Goal: Information Seeking & Learning: Learn about a topic

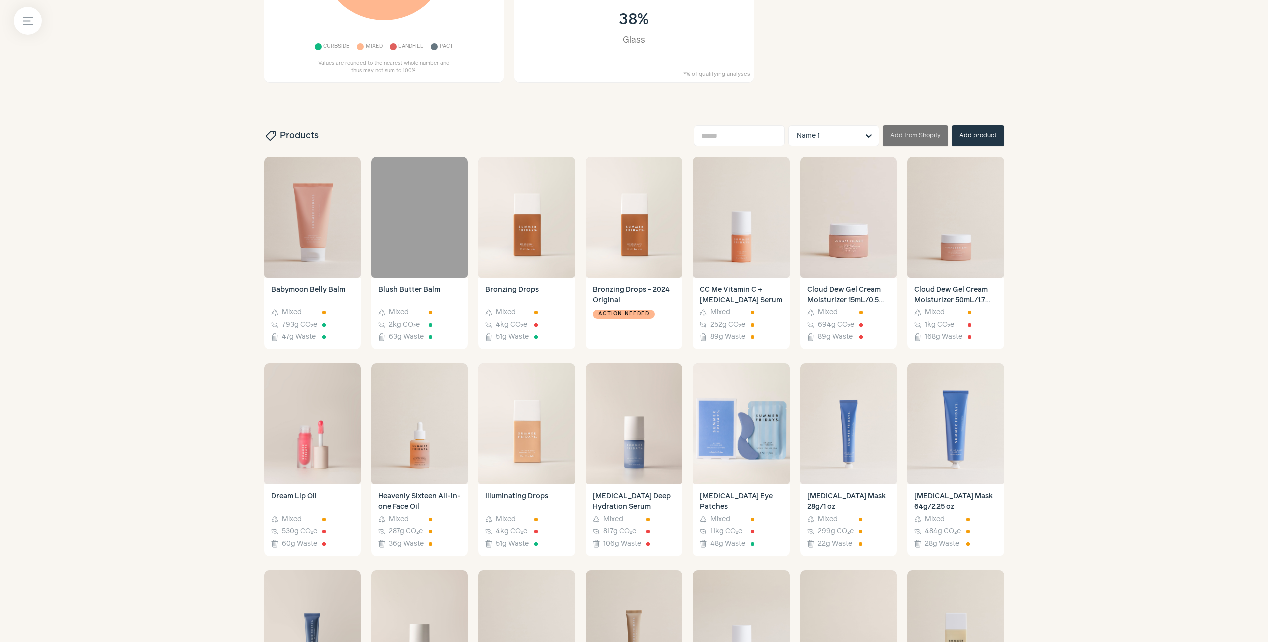
scroll to position [265, 0]
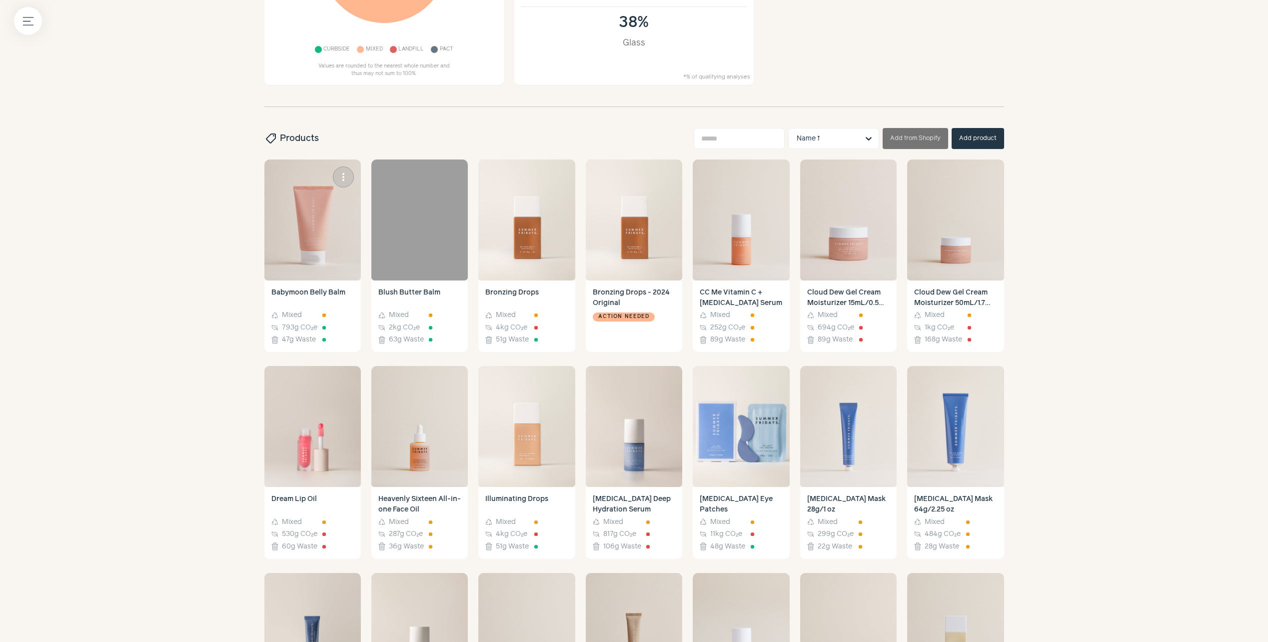
click at [314, 286] on link "Babymoon Belly Balm Recycle Mixed Carbon 793g CO₂e Waste 47g Waste" at bounding box center [312, 316] width 96 height 72
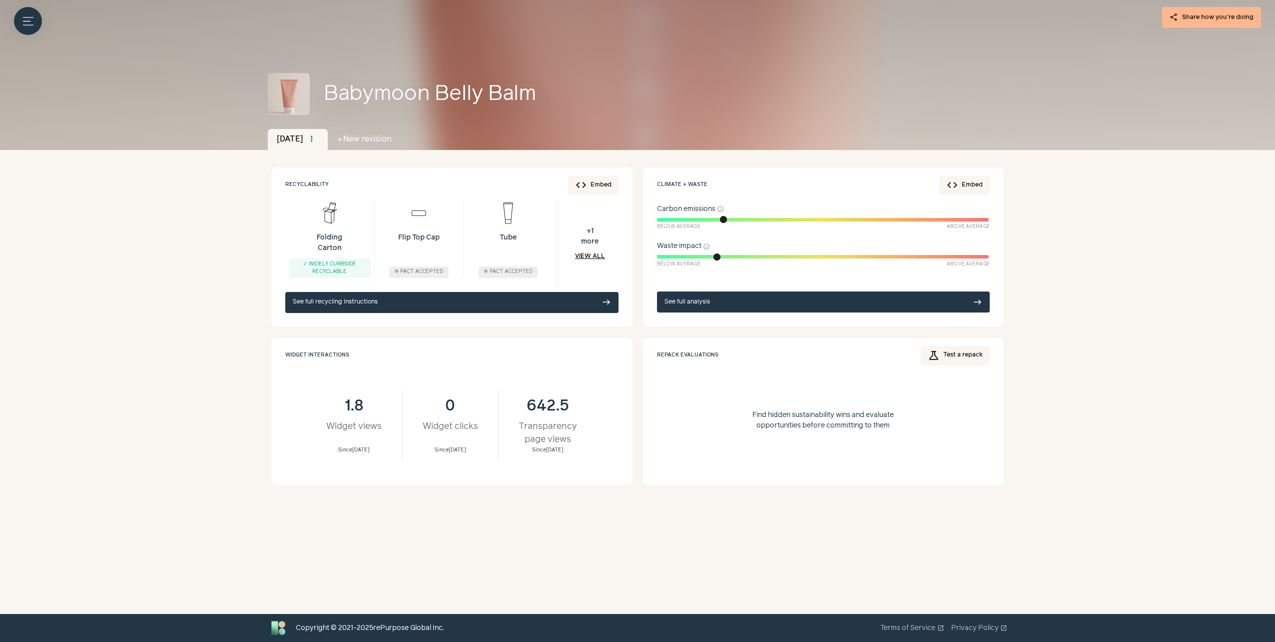
click at [157, 379] on div "Menu button share Share how you're doing Babymoon Belly Balm Dec 2024 more_vert…" at bounding box center [637, 307] width 1275 height 614
click at [380, 302] on link "See full recycling instructions east" at bounding box center [451, 302] width 333 height 21
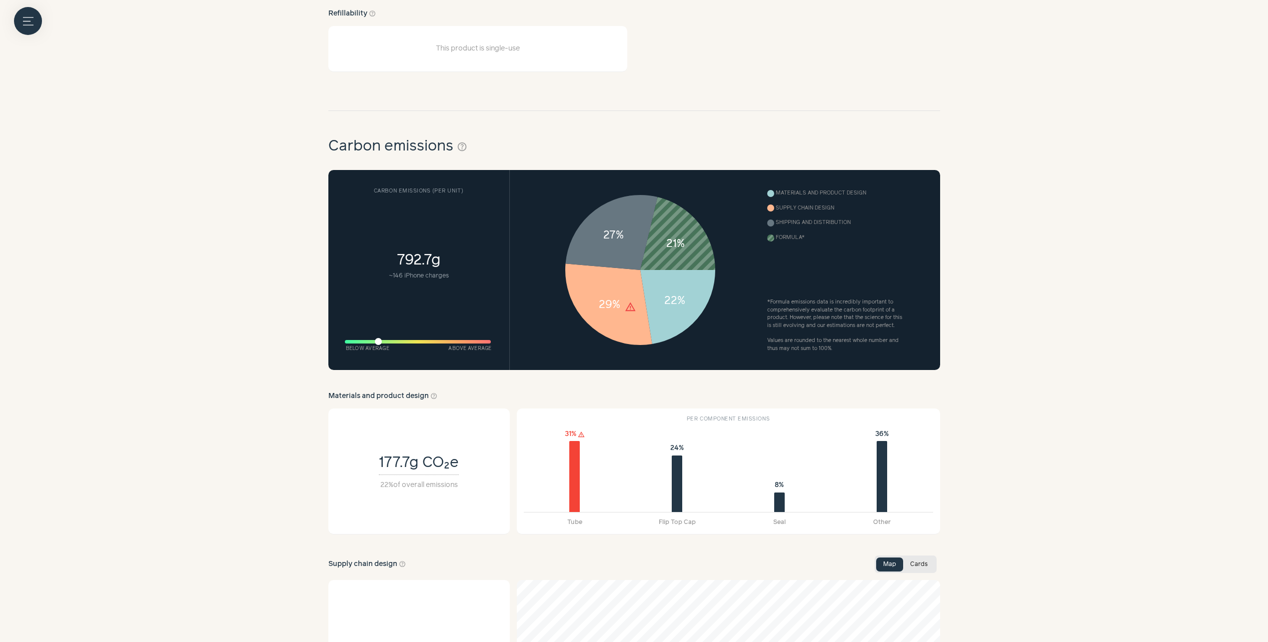
scroll to position [339, 0]
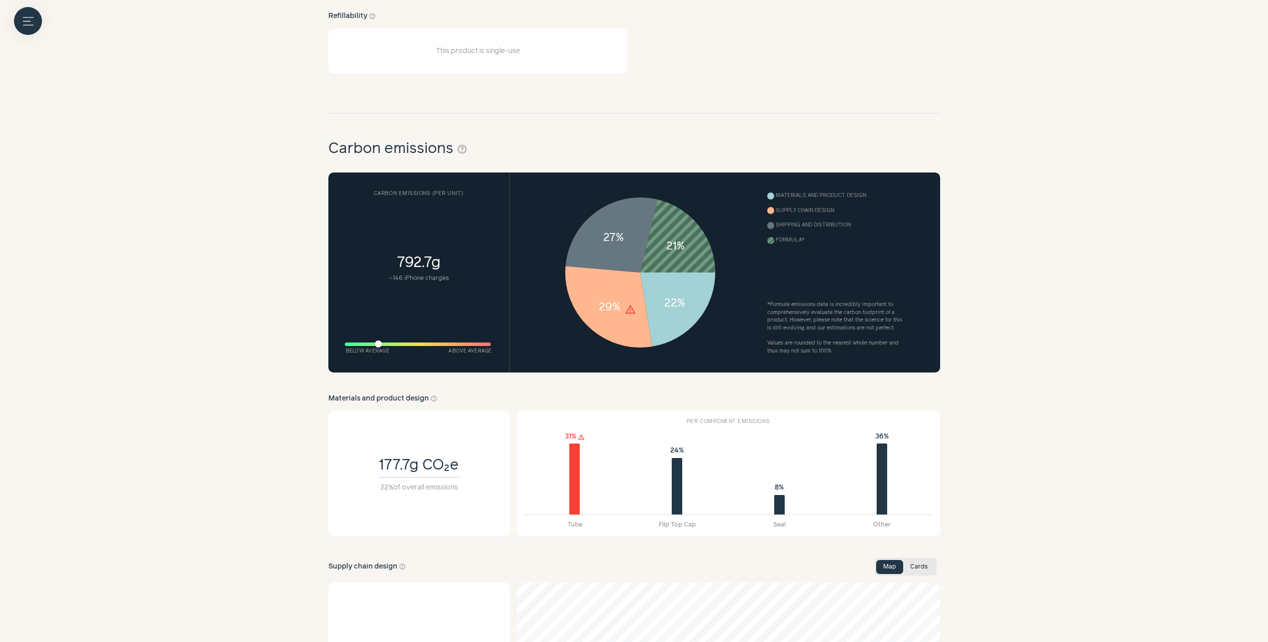
click at [419, 267] on h4 "792.7g ~ 146 iPhone charges" at bounding box center [419, 267] width 146 height 139
click at [435, 267] on h4 "792.7g ~ 146 iPhone charges" at bounding box center [419, 267] width 146 height 139
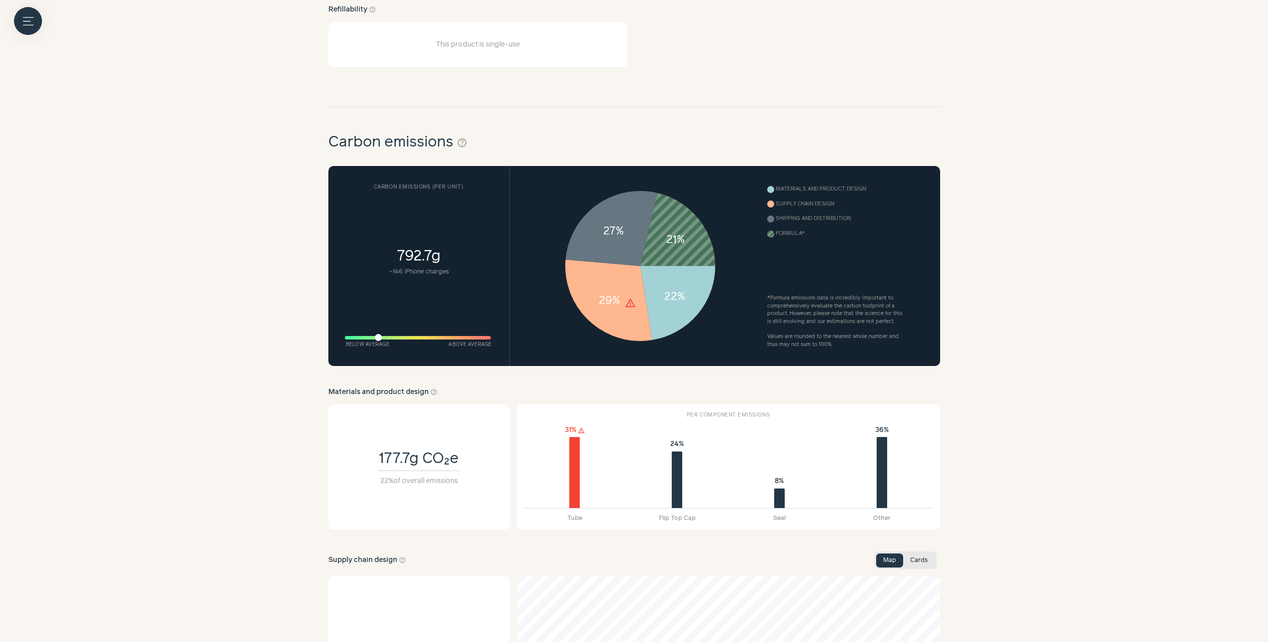
scroll to position [350, 0]
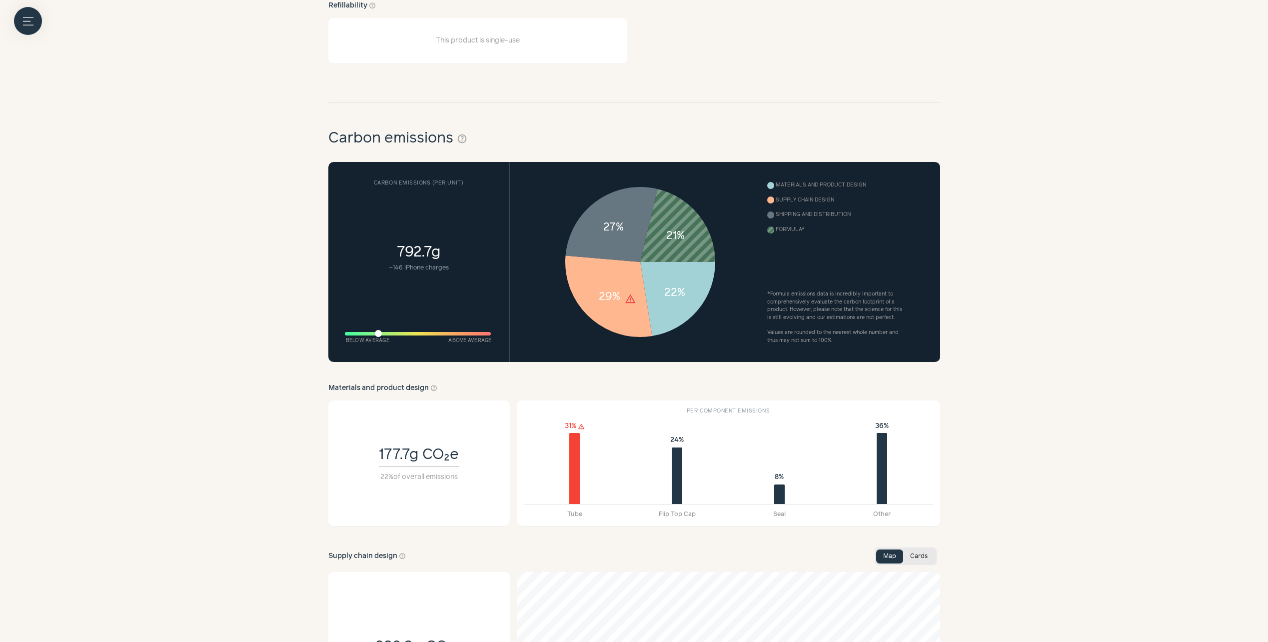
click at [33, 16] on button "Menu button" at bounding box center [28, 21] width 28 height 28
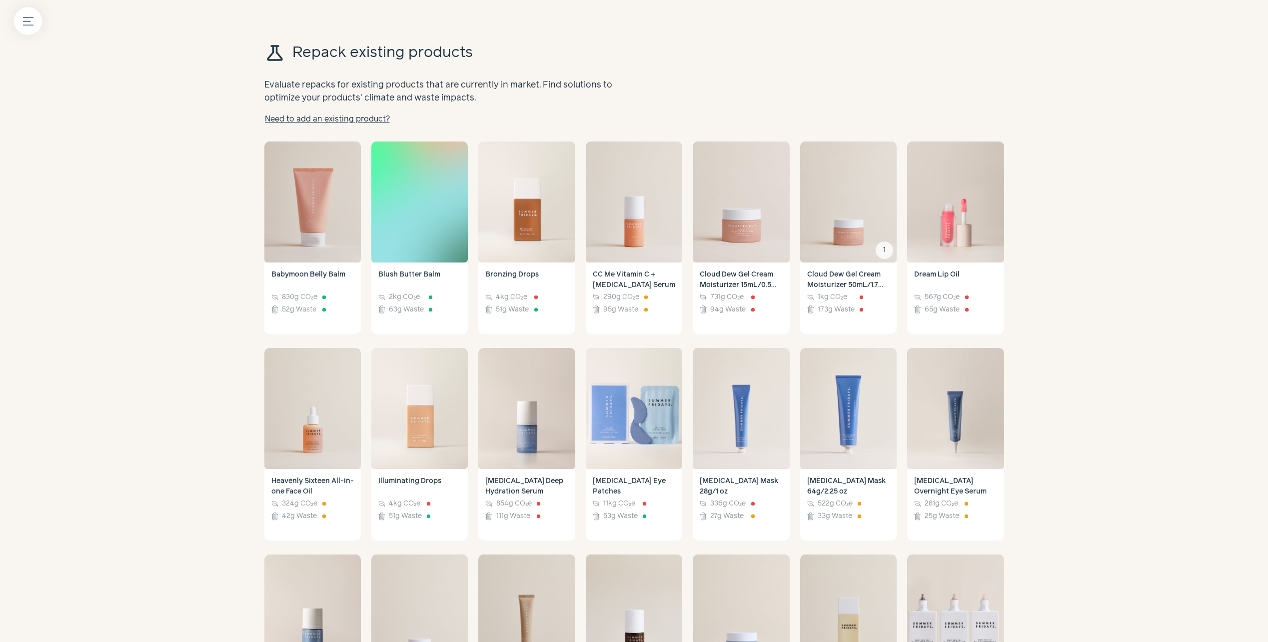
click at [204, 276] on div "Menu button science Repack existing products Evaluate repacks for existing prod…" at bounding box center [634, 508] width 1268 height 1016
click at [847, 230] on img at bounding box center [848, 201] width 96 height 121
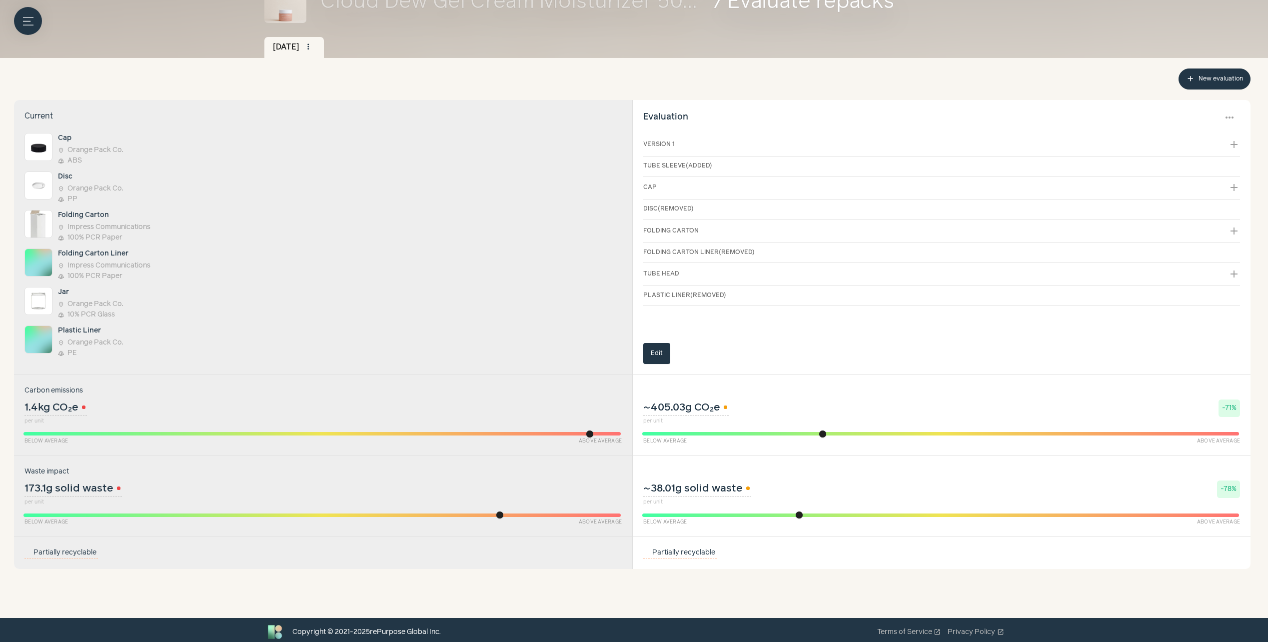
scroll to position [96, 0]
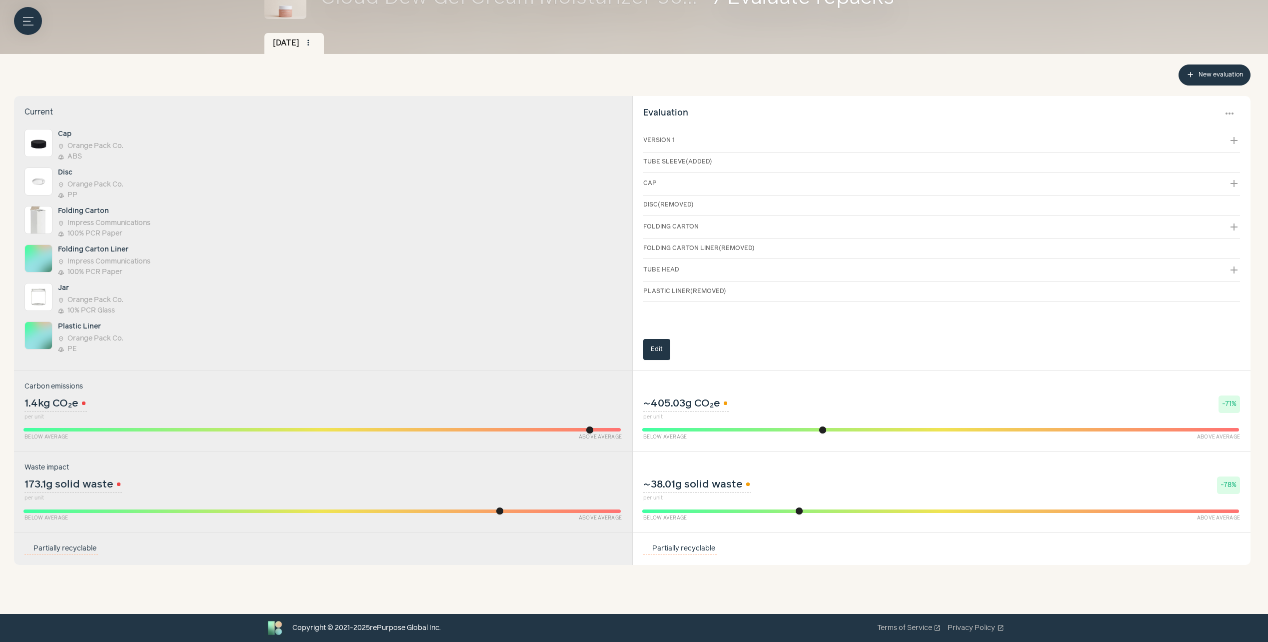
click at [30, 22] on icon "Menu button" at bounding box center [28, 21] width 10 height 10
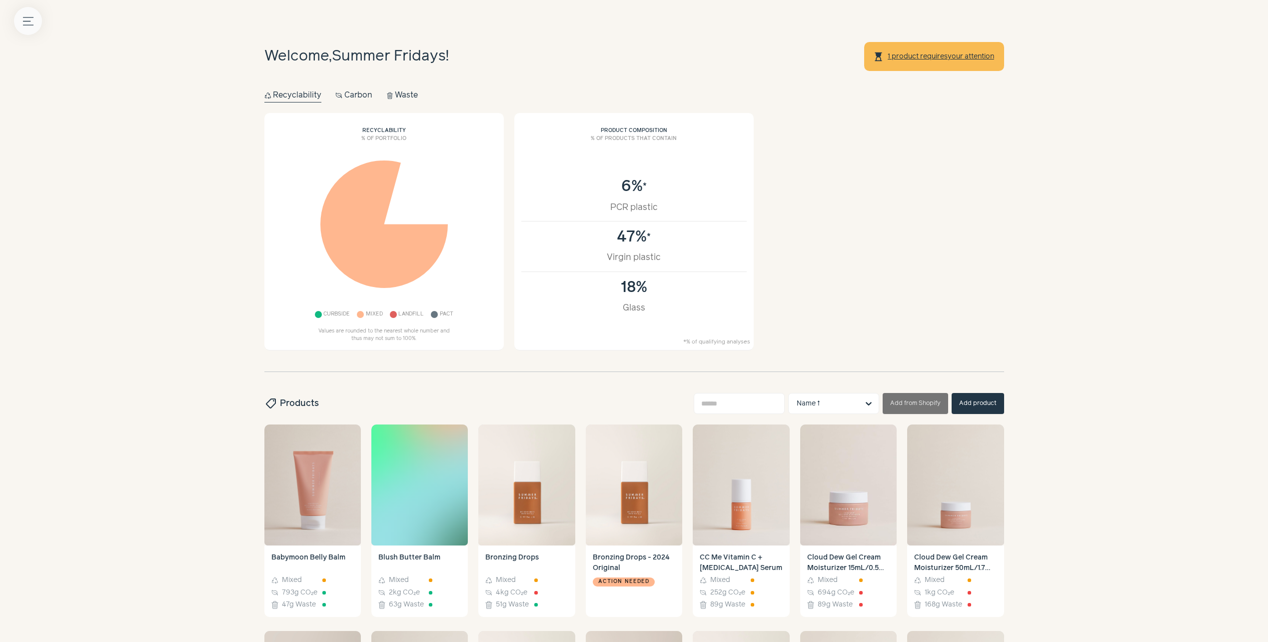
click at [25, 16] on icon "Menu button" at bounding box center [28, 21] width 10 height 10
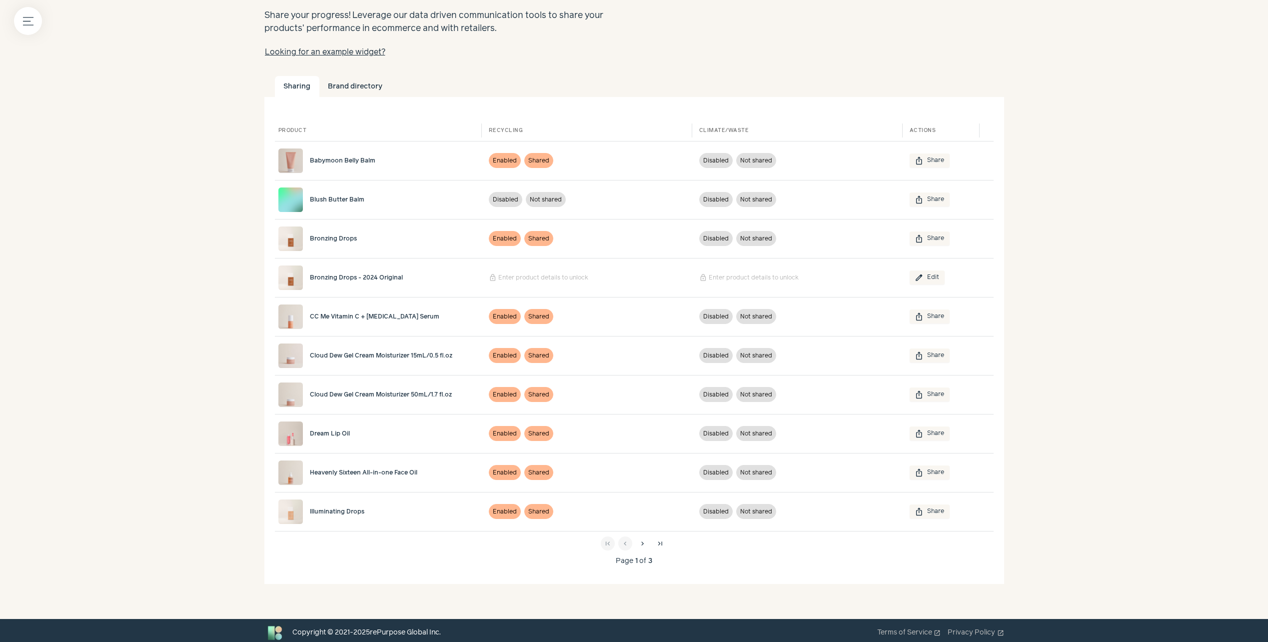
scroll to position [74, 0]
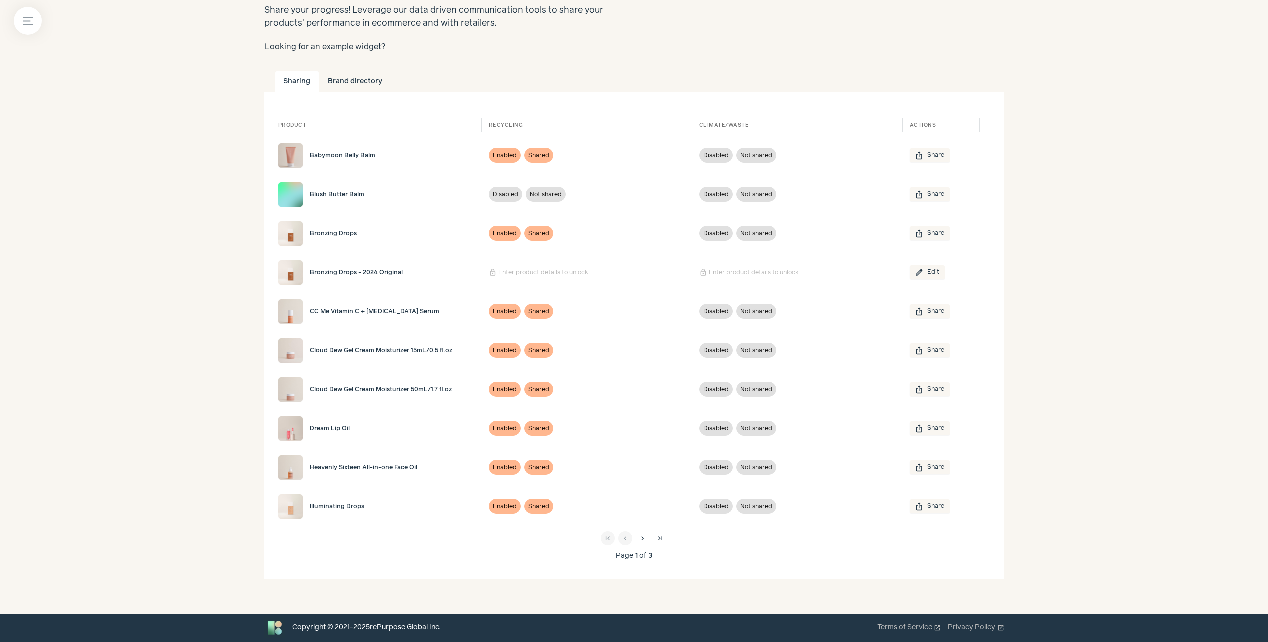
click at [406, 356] on link "Cloud Dew Gel Cream Moisturizer 15mL/0.5 fl.oz" at bounding box center [379, 350] width 203 height 24
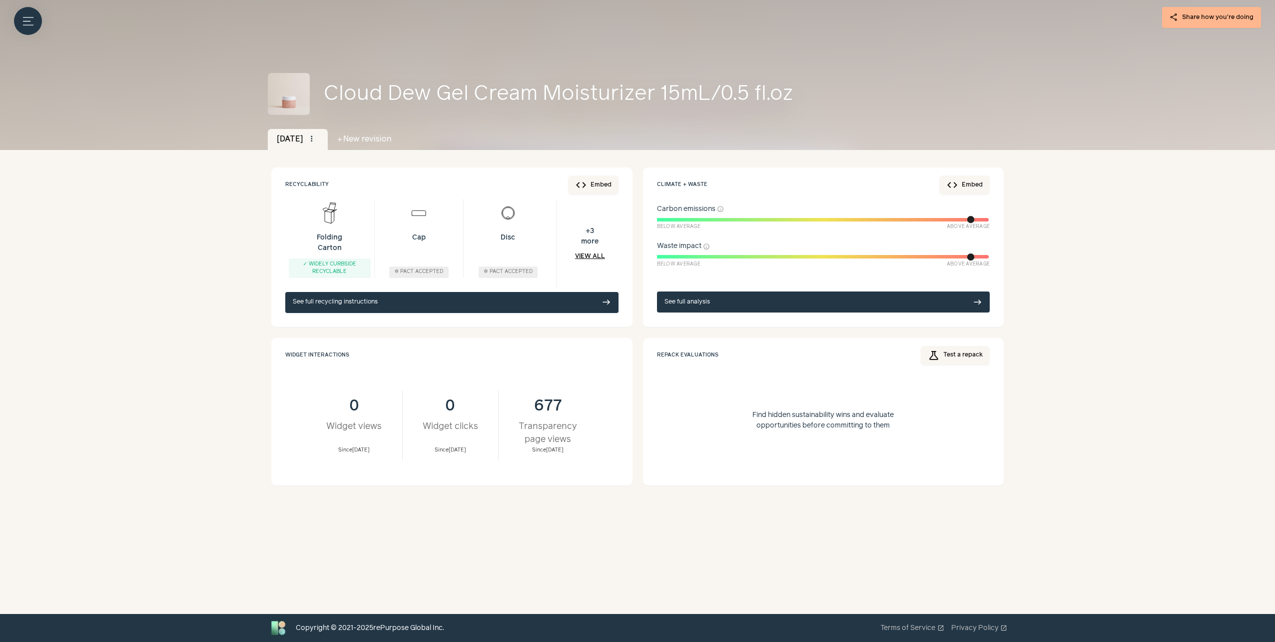
click at [796, 391] on div "Find hidden sustainability wins and evaluate opportunities before committing to…" at bounding box center [823, 420] width 333 height 102
click at [23, 25] on icon "Menu button" at bounding box center [28, 21] width 10 height 10
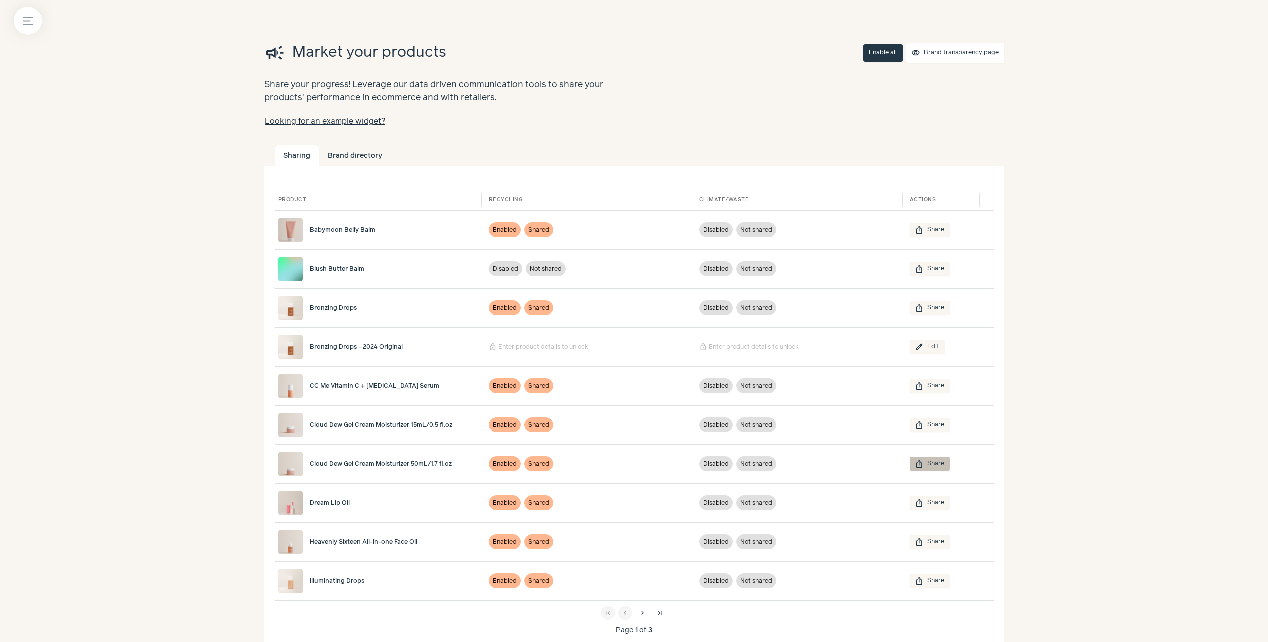
click at [938, 466] on button "ios_share Share" at bounding box center [929, 464] width 40 height 14
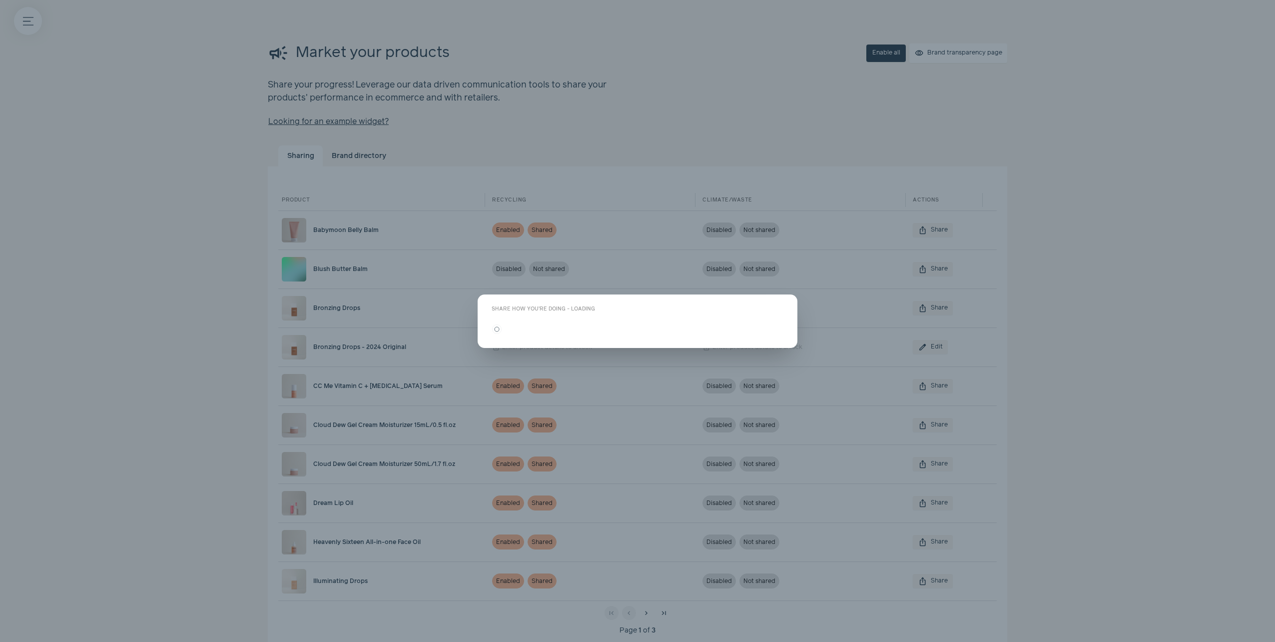
click at [782, 308] on span "close" at bounding box center [782, 310] width 8 height 8
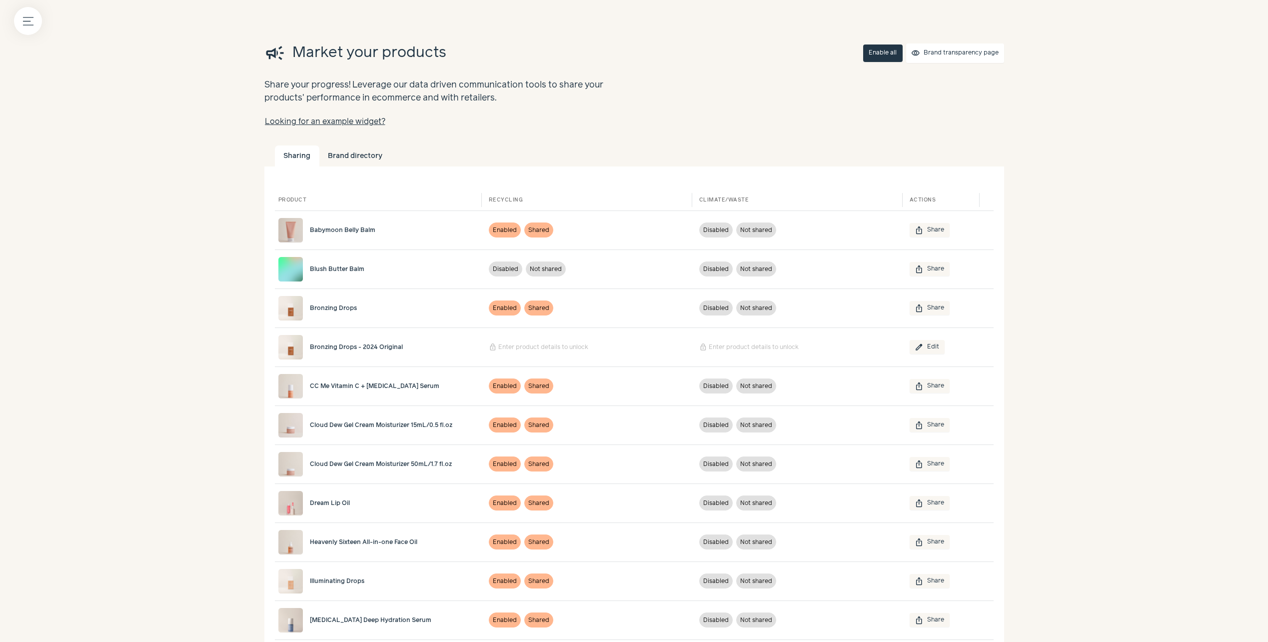
click at [385, 470] on link "Cloud Dew Gel Cream Moisturizer 50mL/1.7 fl.oz" at bounding box center [379, 464] width 203 height 24
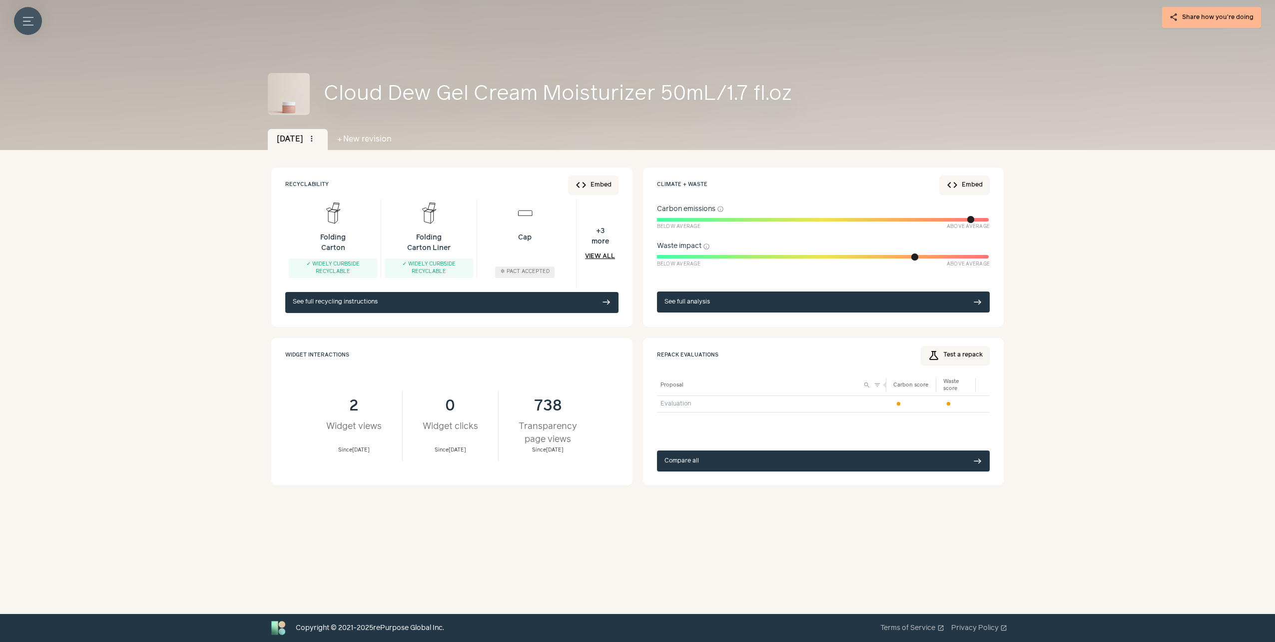
click at [29, 33] on button "Menu button" at bounding box center [28, 21] width 28 height 28
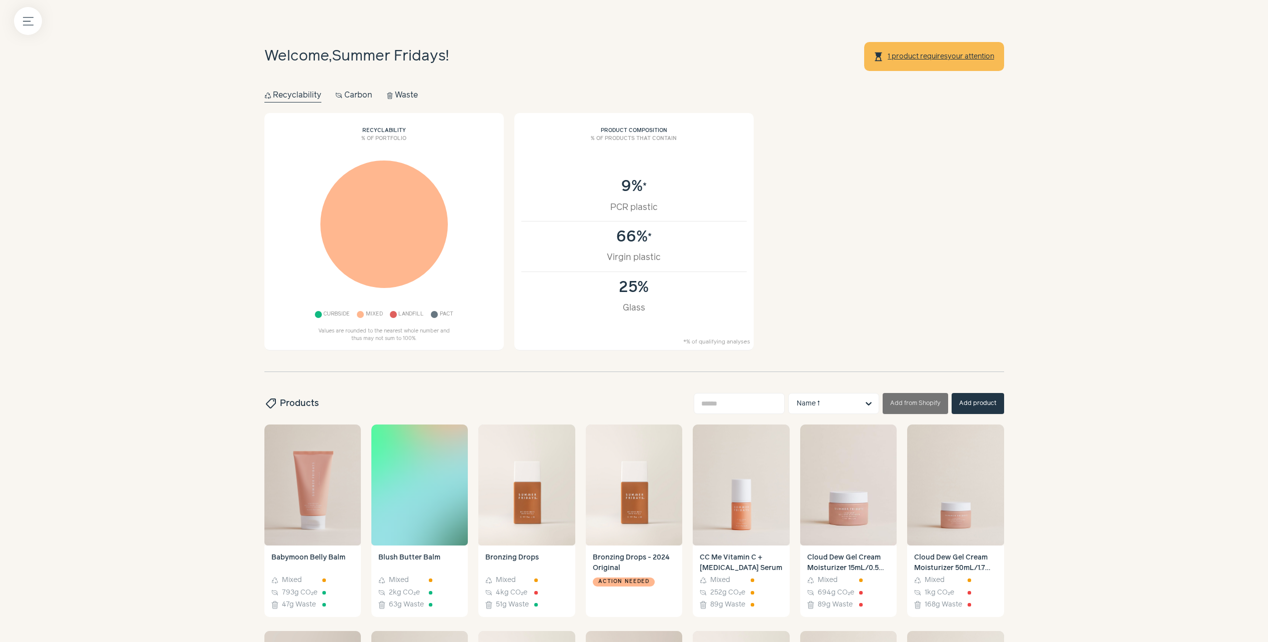
click at [121, 234] on div "Menu button Welcome, Summer Fridays ! hourglass_top 1 product requires your att…" at bounding box center [634, 653] width 1268 height 1306
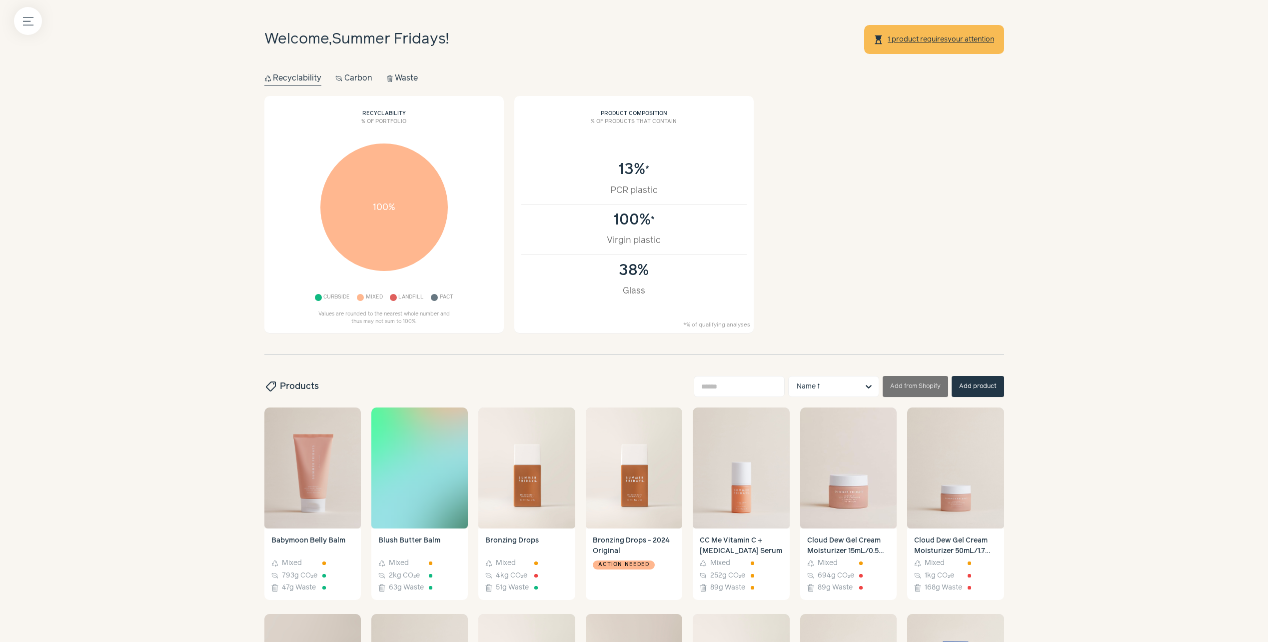
scroll to position [15, 0]
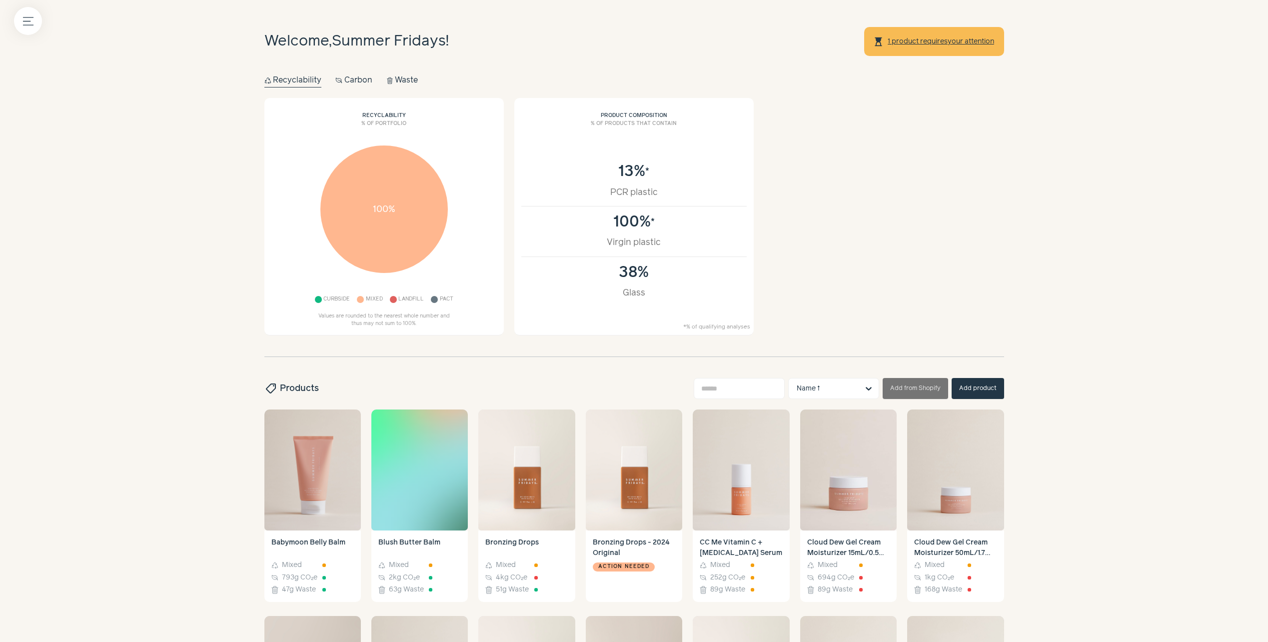
drag, startPoint x: 1052, startPoint y: 268, endPoint x: 1046, endPoint y: 280, distance: 13.2
click at [1052, 268] on div "Menu button Welcome, Summer Fridays ! hourglass_top 1 product requires your att…" at bounding box center [634, 638] width 1268 height 1306
click at [946, 554] on h4 "Cloud Dew Gel Cream Moisturizer 50mL/1.7 fl.oz" at bounding box center [955, 547] width 82 height 21
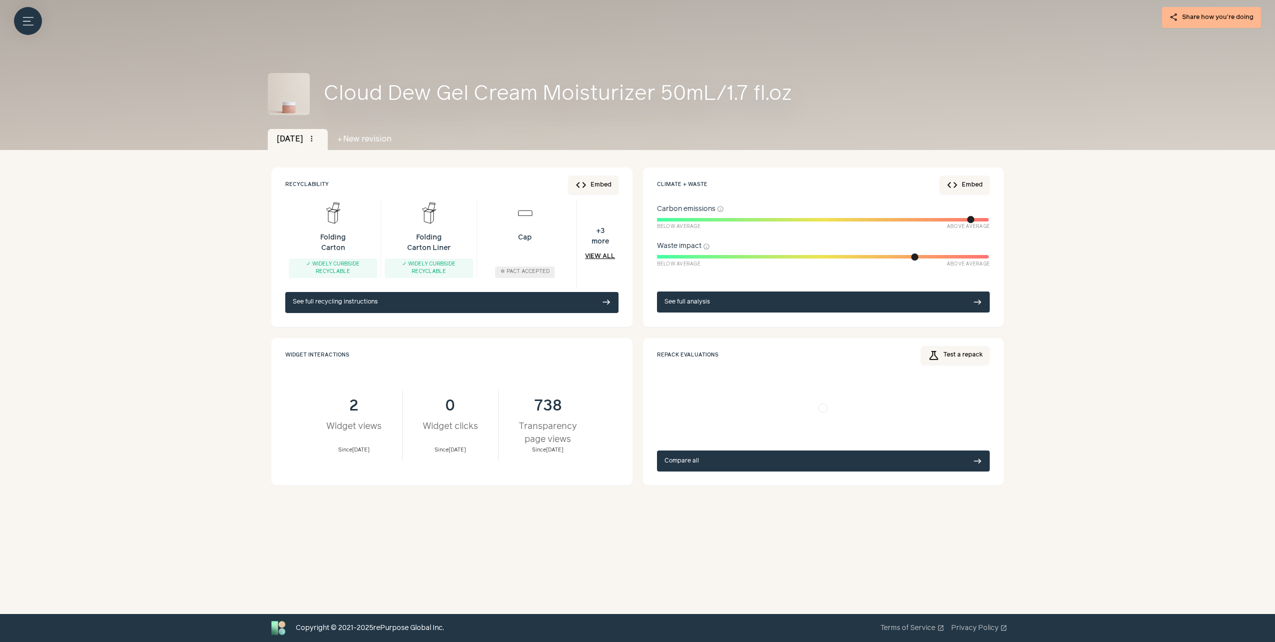
click at [688, 462] on link "Compare all east" at bounding box center [823, 460] width 333 height 21
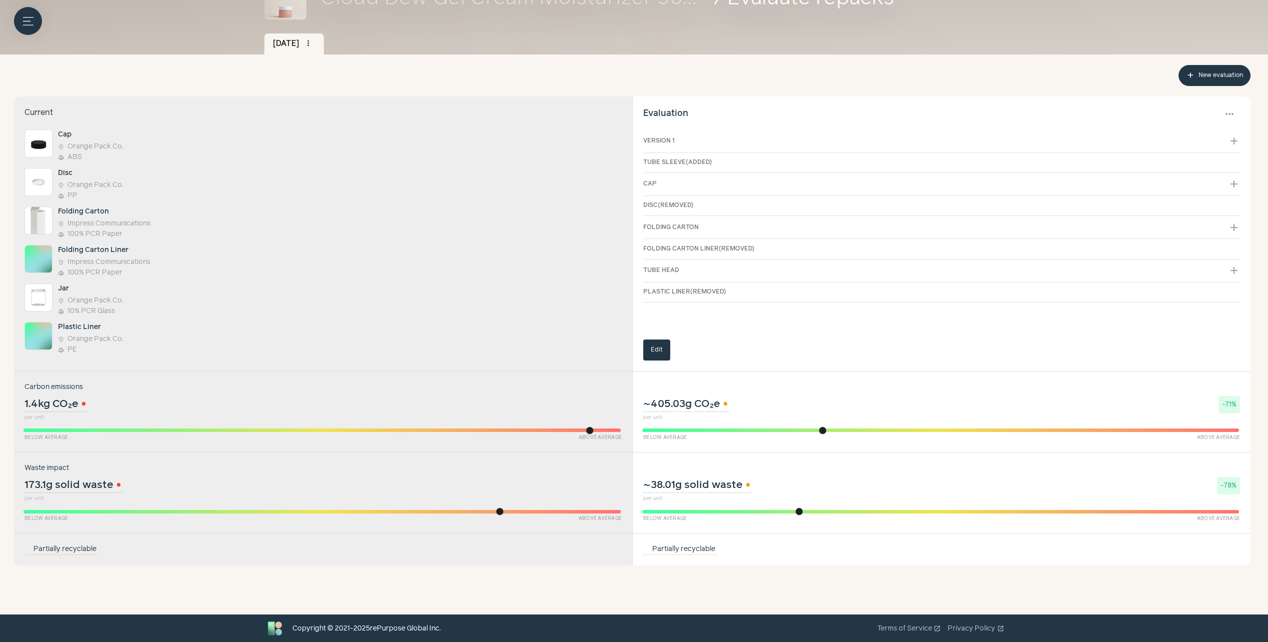
scroll to position [96, 0]
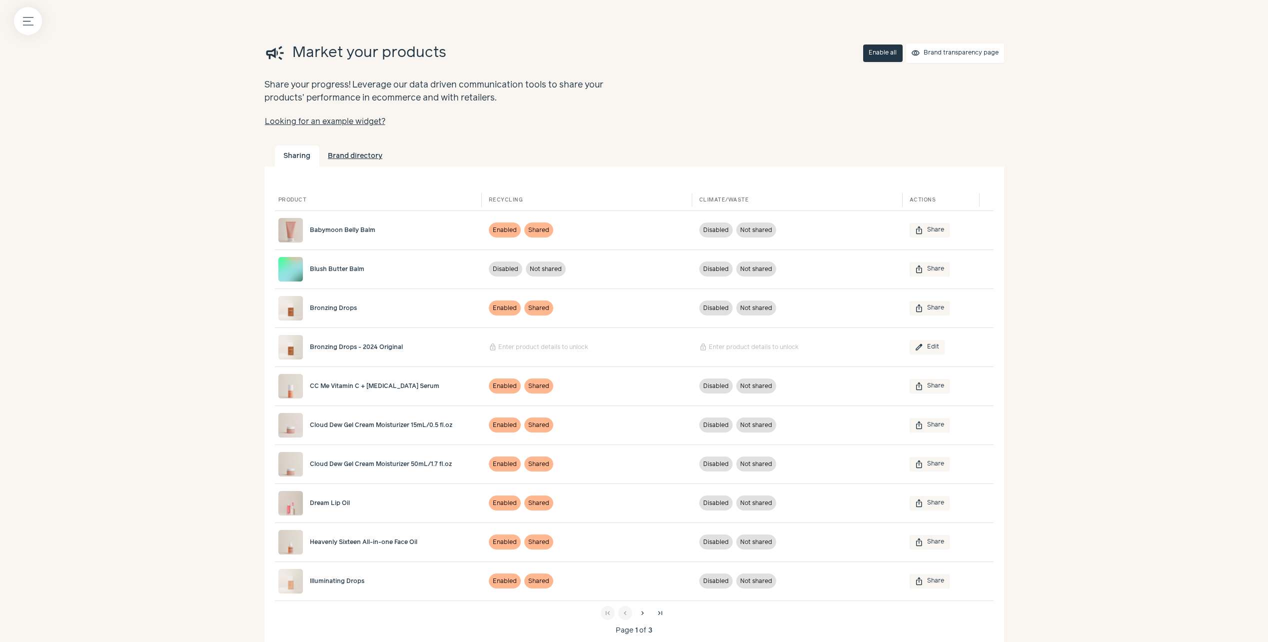
click at [358, 163] on link "Brand directory" at bounding box center [355, 155] width 72 height 21
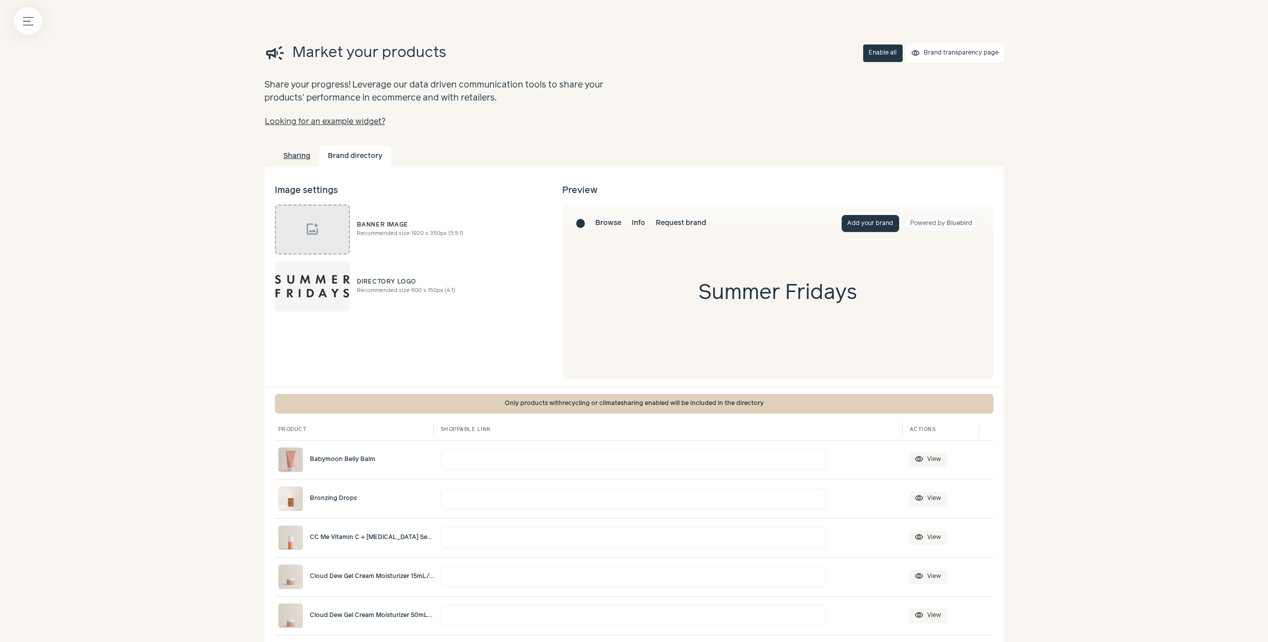
click at [288, 159] on link "Sharing" at bounding box center [297, 155] width 44 height 21
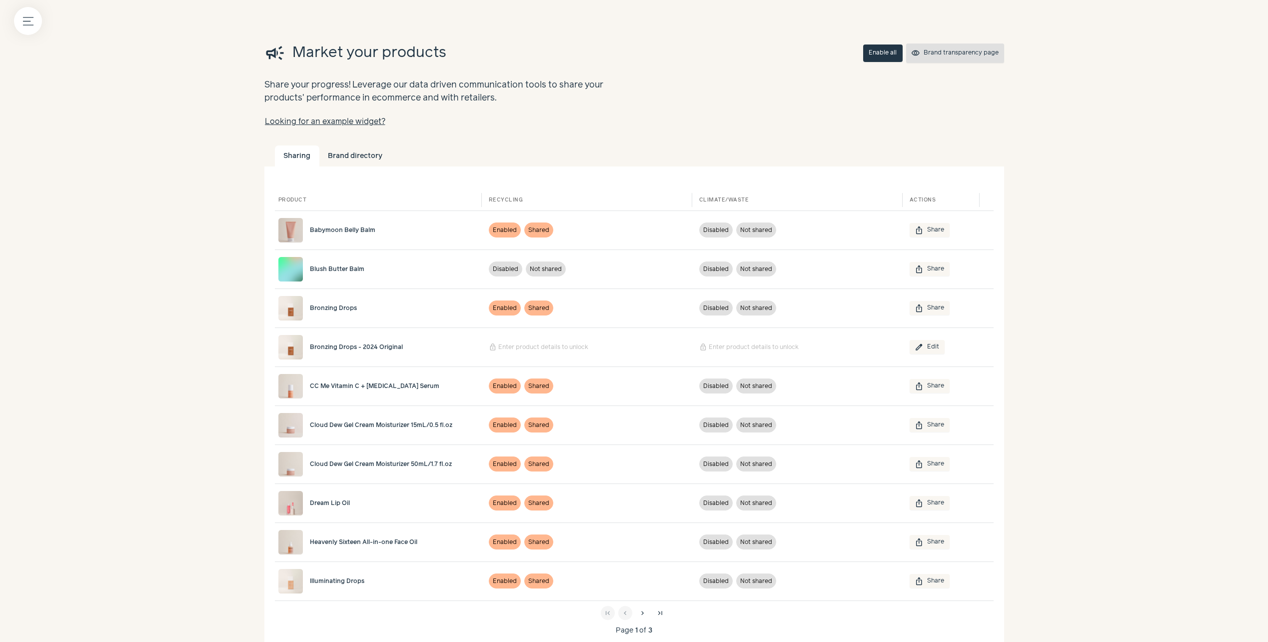
click at [920, 56] on span "visibility" at bounding box center [915, 53] width 9 height 9
click at [28, 19] on icon "Menu button" at bounding box center [28, 21] width 10 height 10
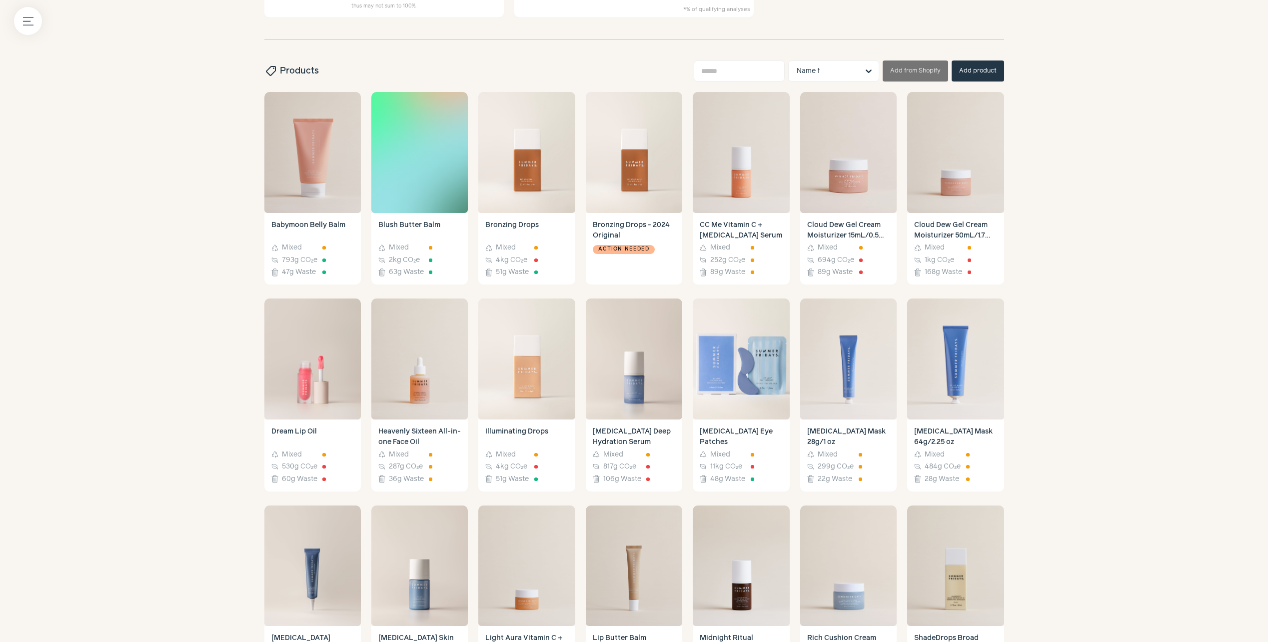
scroll to position [350, 0]
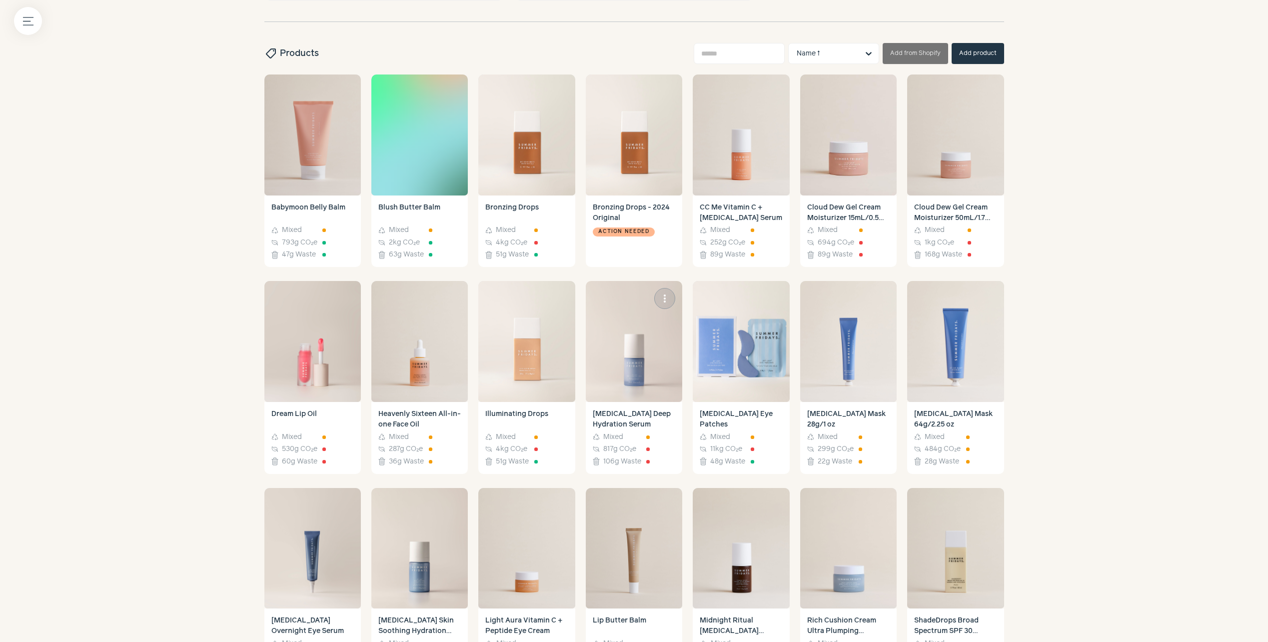
click at [611, 422] on h4 "[MEDICAL_DATA] Deep Hydration Serum" at bounding box center [634, 419] width 82 height 21
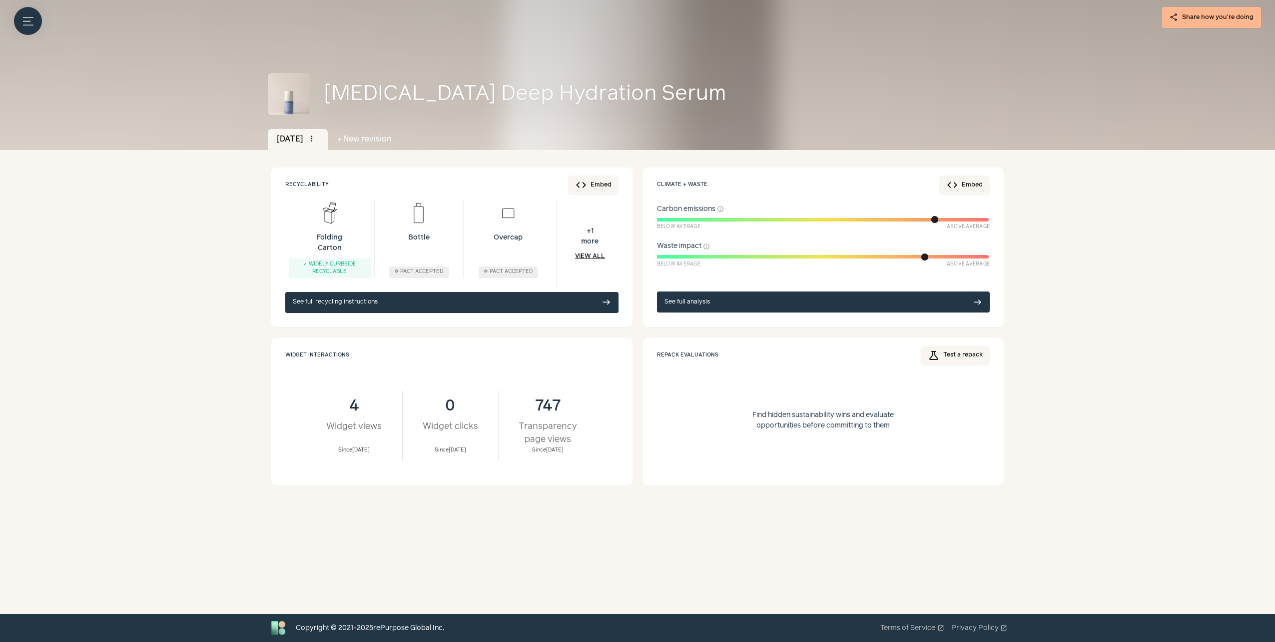
click at [722, 306] on link "See full analysis east" at bounding box center [823, 301] width 333 height 21
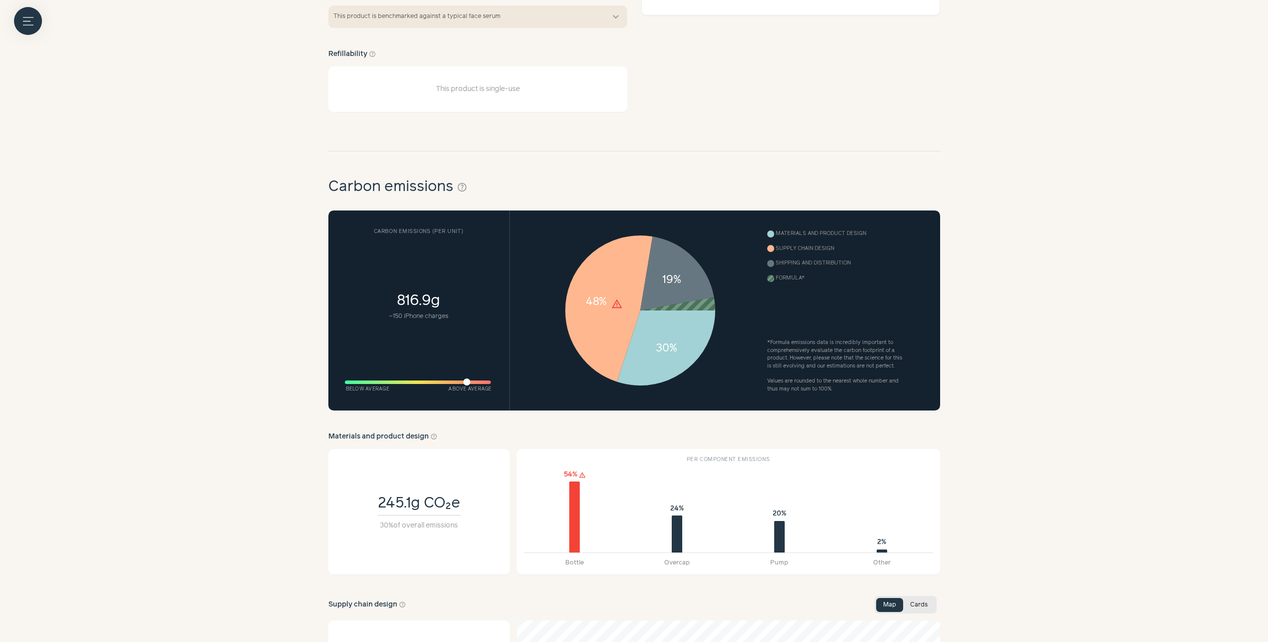
scroll to position [300, 0]
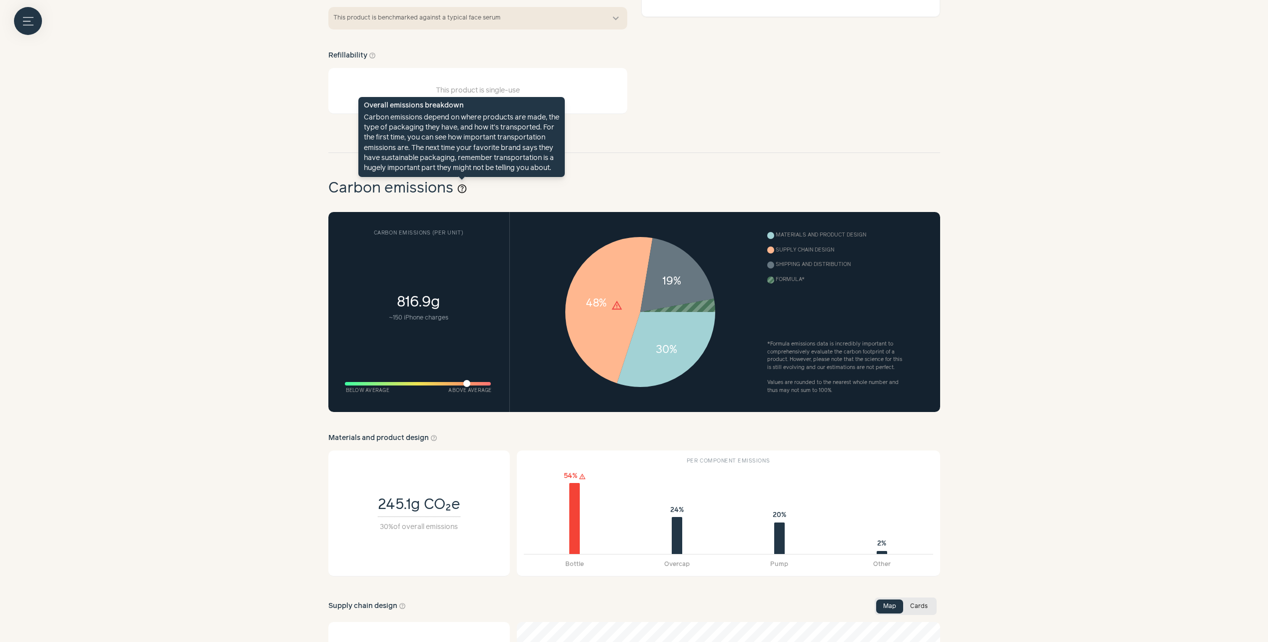
click at [461, 187] on button "help_outline" at bounding box center [462, 189] width 10 height 16
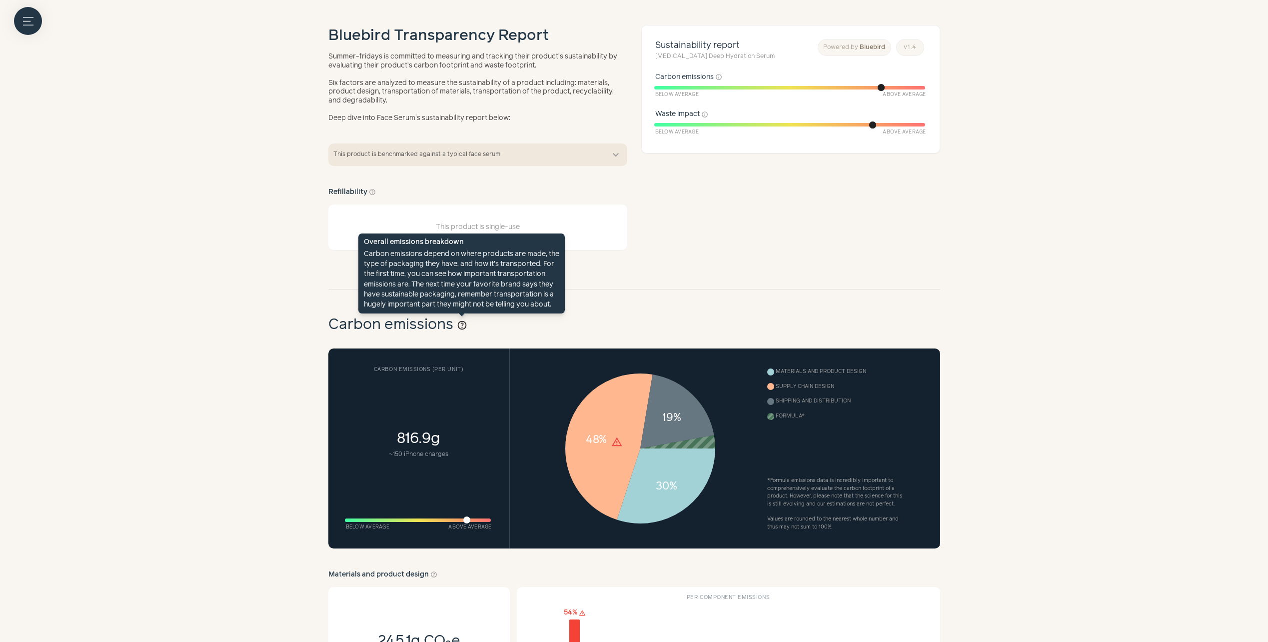
scroll to position [250, 0]
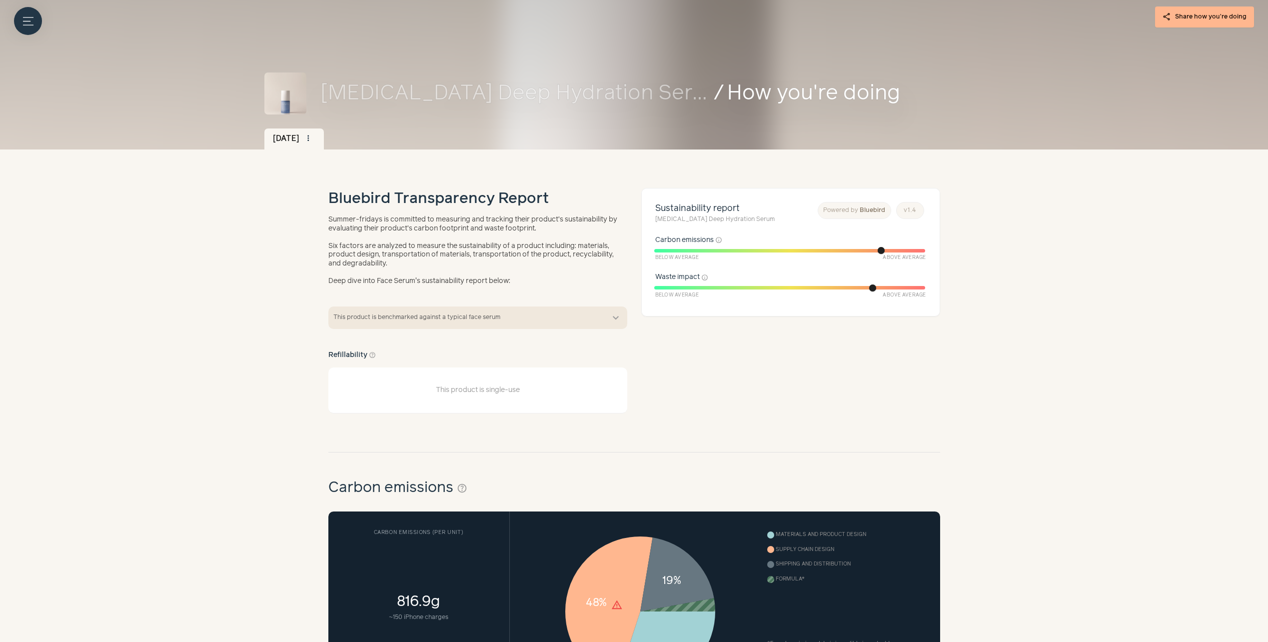
scroll to position [0, 0]
click at [33, 23] on icon "Menu button" at bounding box center [28, 21] width 10 height 10
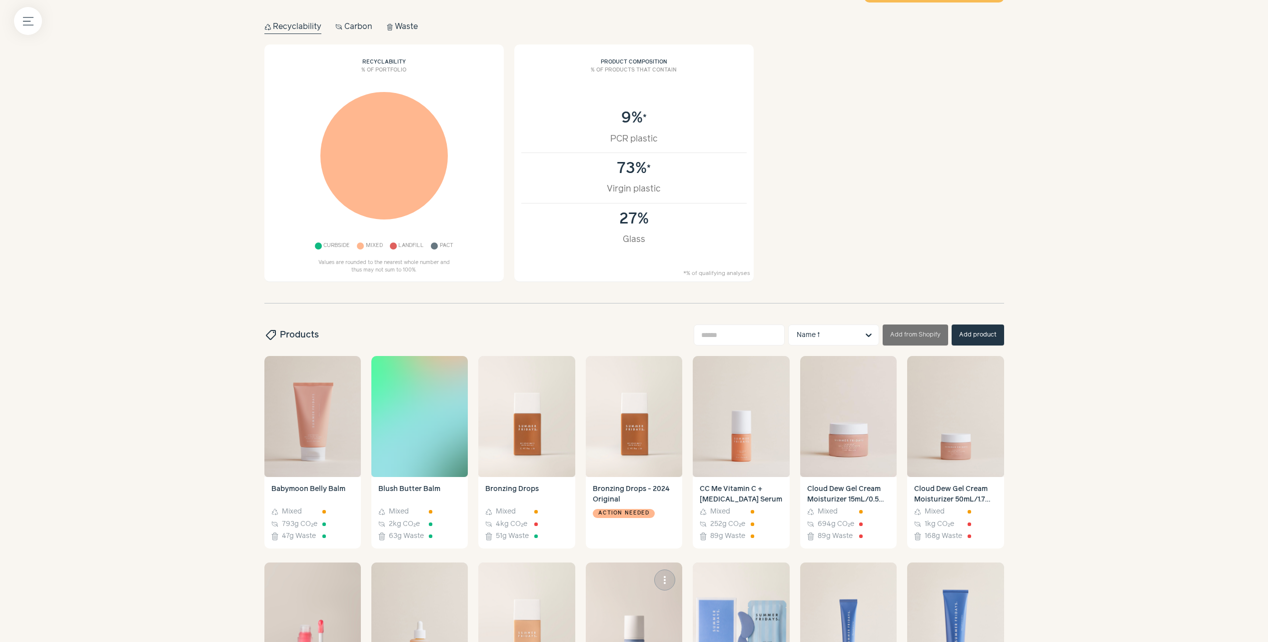
scroll to position [300, 0]
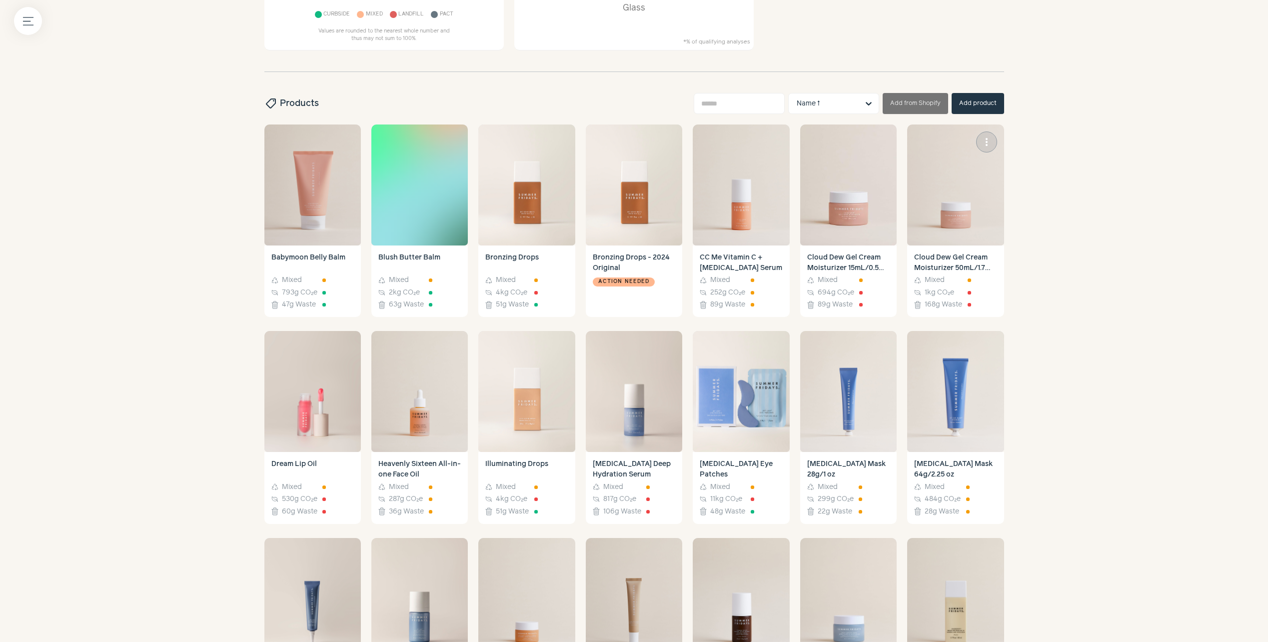
click at [940, 259] on h4 "Cloud Dew Gel Cream Moisturizer 50mL/1.7 fl.oz" at bounding box center [955, 262] width 82 height 21
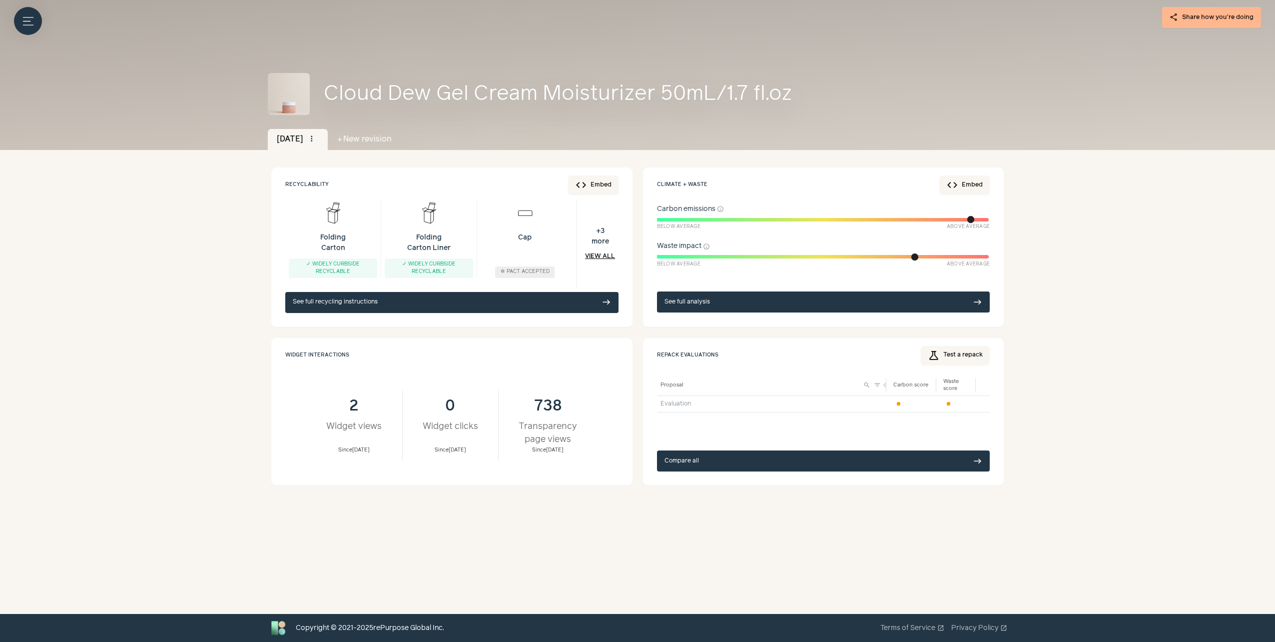
drag, startPoint x: 686, startPoint y: 299, endPoint x: 23, endPoint y: 303, distance: 662.0
click at [686, 299] on link "See full analysis east" at bounding box center [823, 301] width 333 height 21
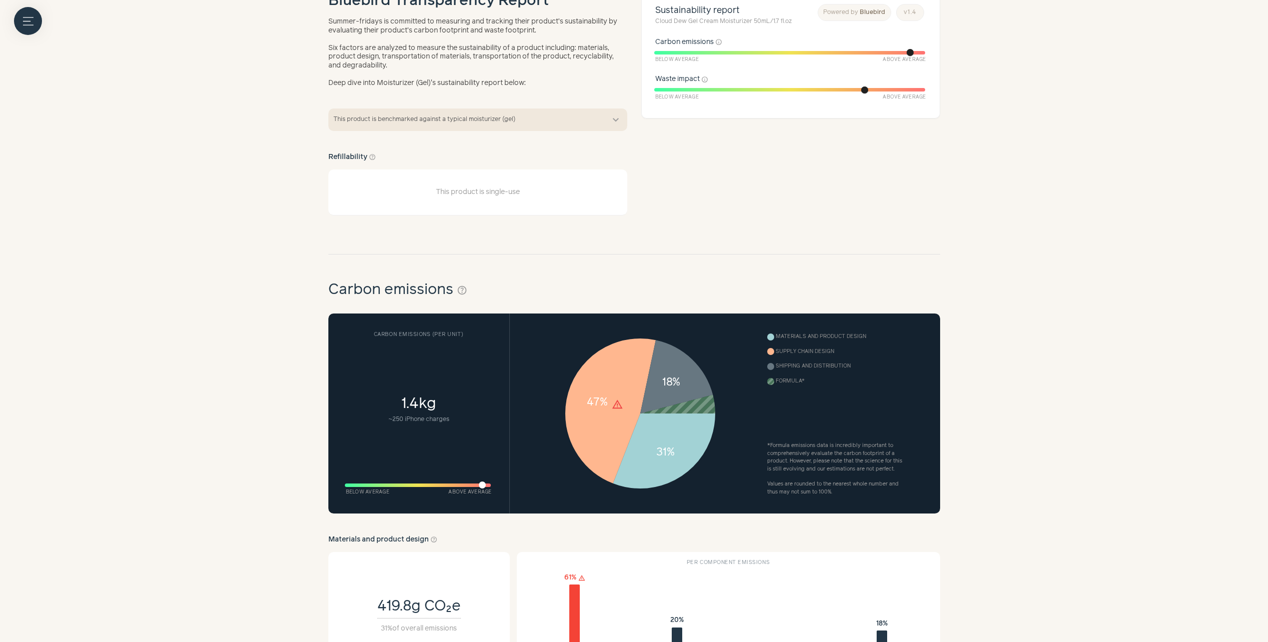
scroll to position [200, 0]
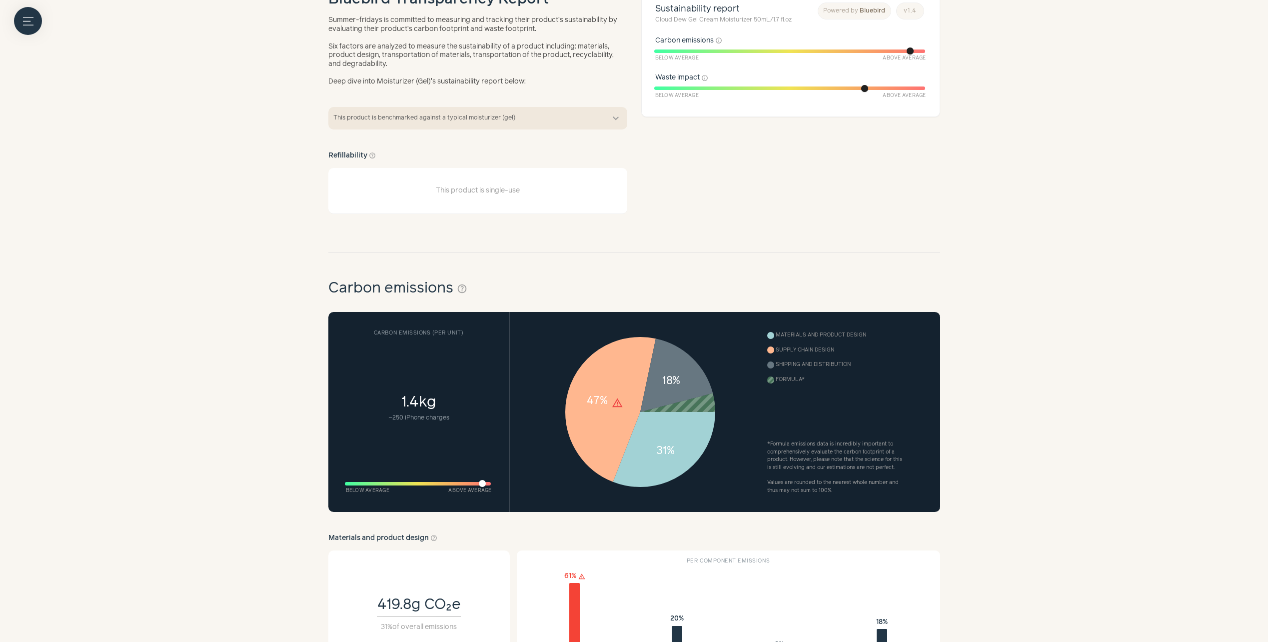
drag, startPoint x: 202, startPoint y: 317, endPoint x: 179, endPoint y: 220, distance: 99.1
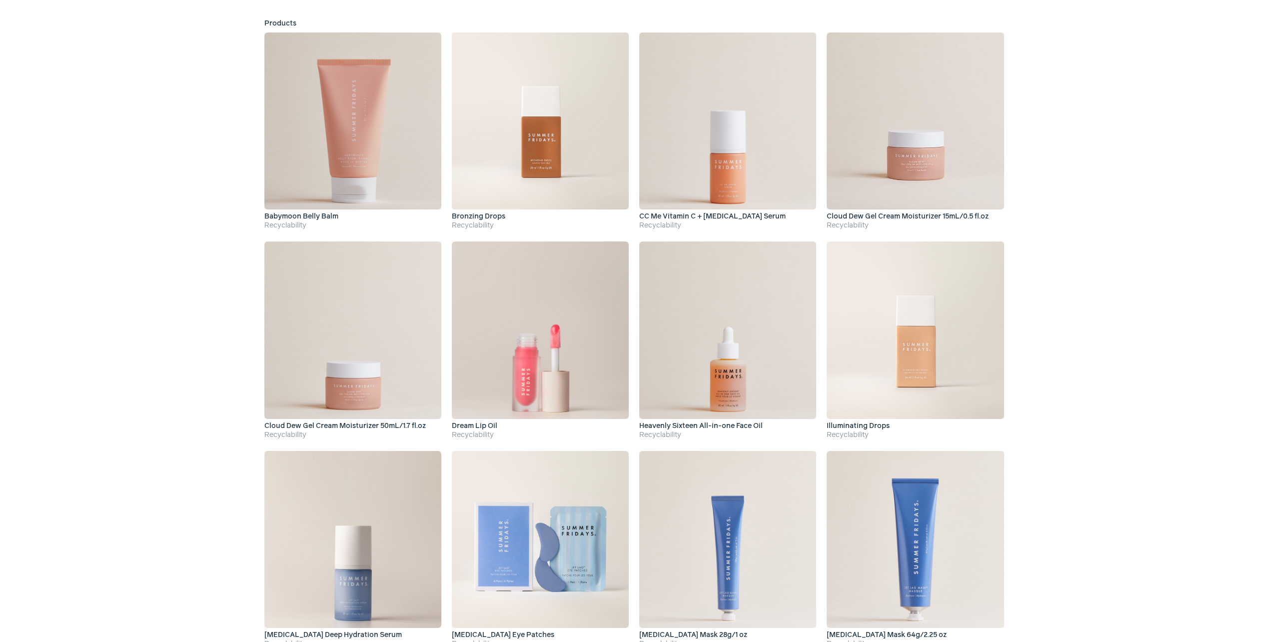
scroll to position [200, 0]
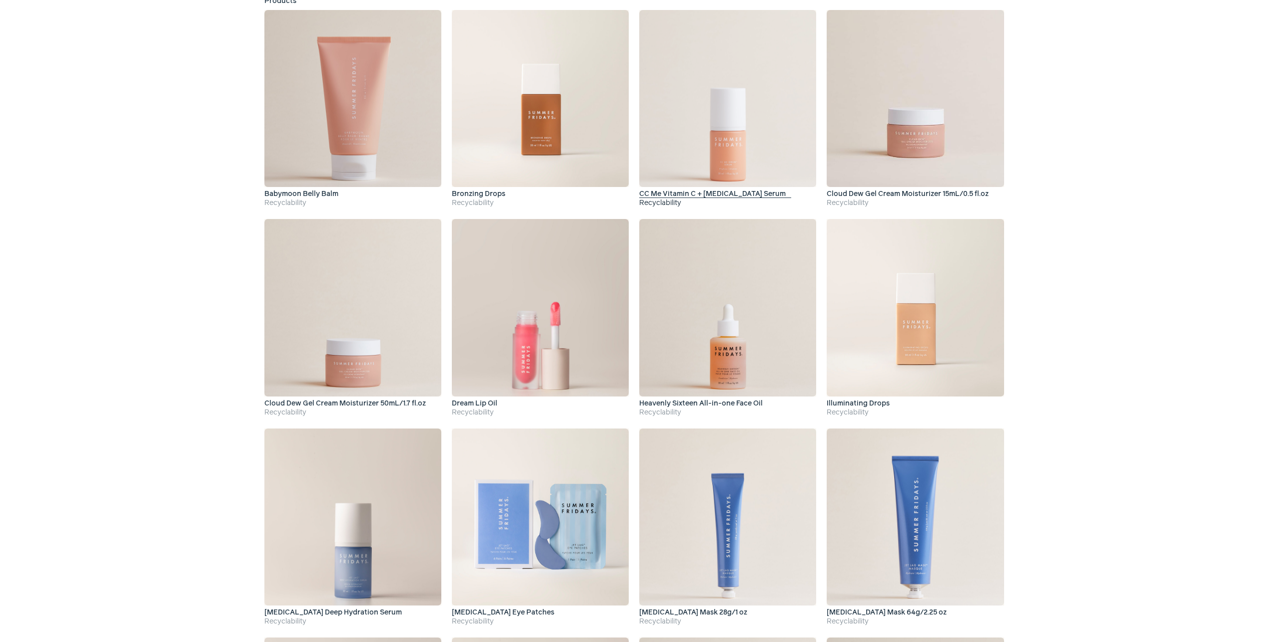
click at [722, 134] on img at bounding box center [727, 98] width 177 height 177
